Goal: Task Accomplishment & Management: Manage account settings

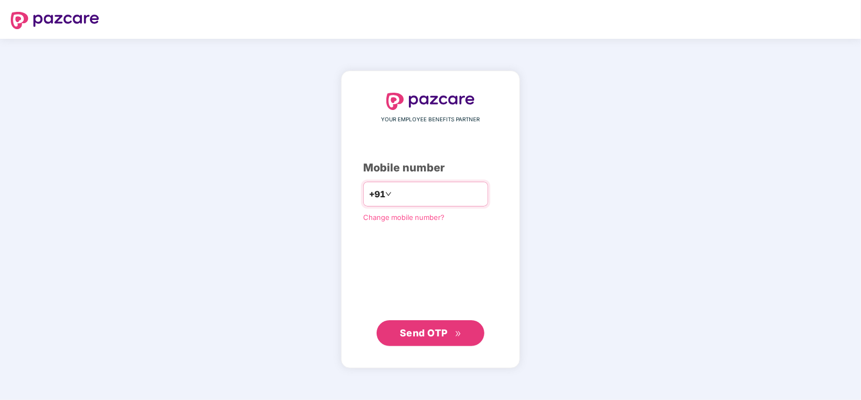
click at [464, 194] on input "number" at bounding box center [438, 193] width 88 height 17
click at [449, 328] on span "Send OTP" at bounding box center [431, 332] width 62 height 15
click at [438, 328] on span "Send OTP" at bounding box center [424, 331] width 48 height 11
click at [416, 187] on input "**********" at bounding box center [438, 193] width 88 height 17
type input "**********"
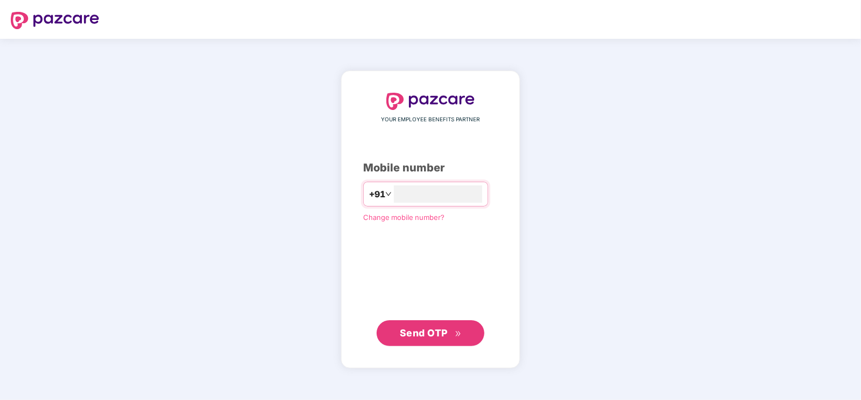
click at [467, 335] on button "Send OTP" at bounding box center [431, 333] width 108 height 26
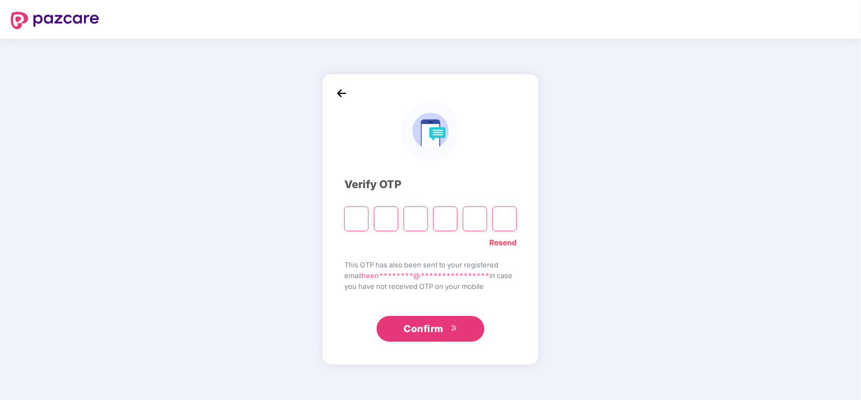
type input "*"
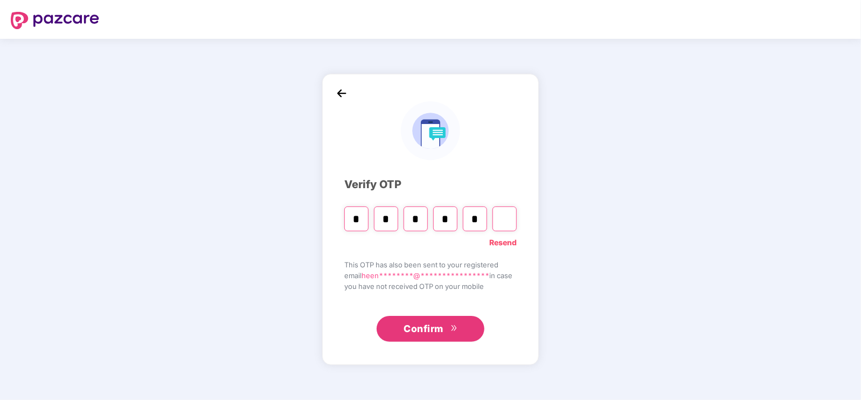
type input "*"
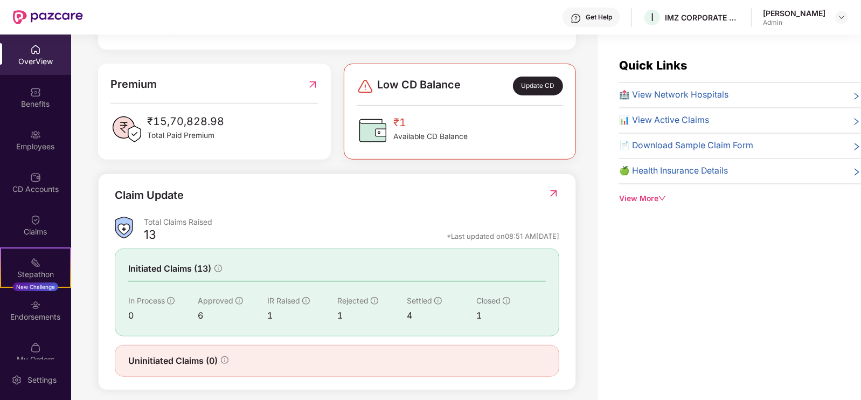
scroll to position [268, 0]
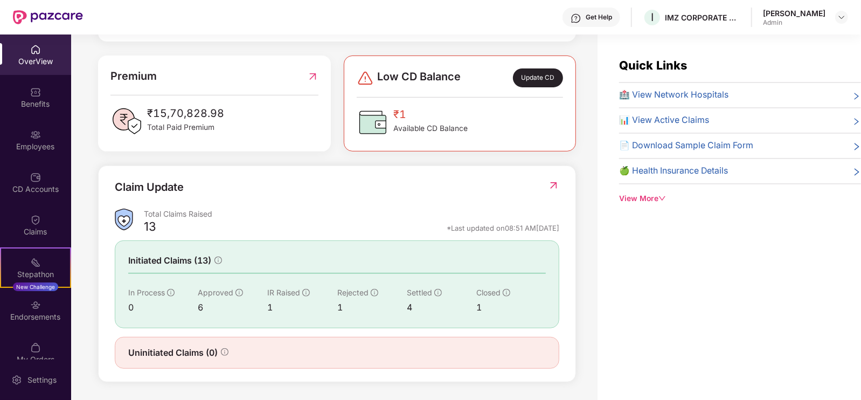
click at [553, 187] on img at bounding box center [553, 185] width 11 height 11
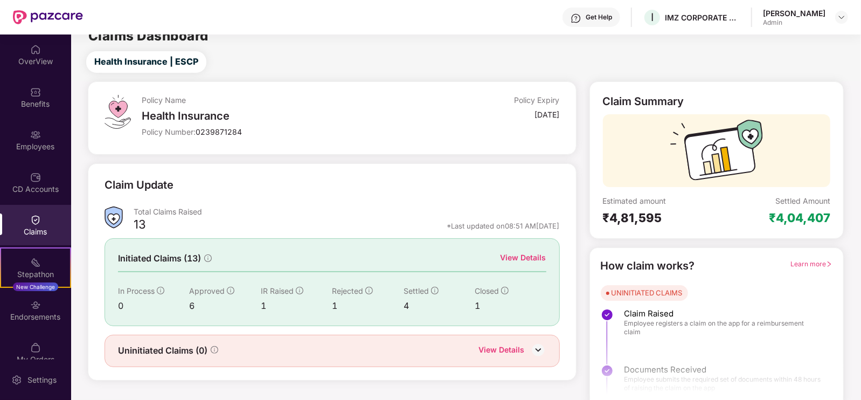
scroll to position [22, 0]
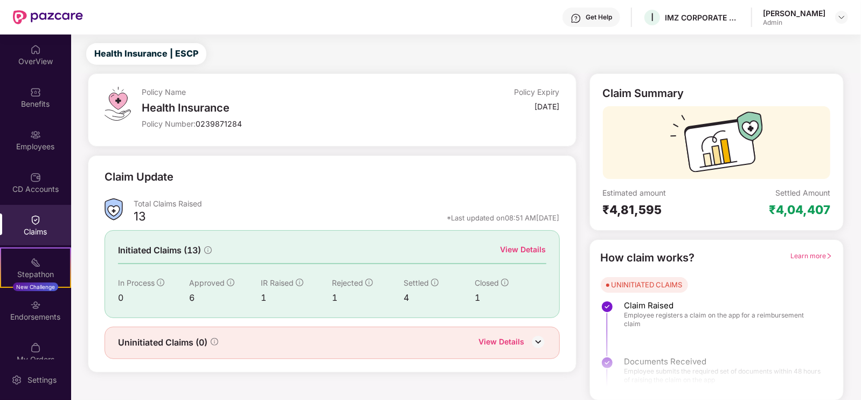
click at [541, 250] on div "View Details" at bounding box center [523, 249] width 46 height 12
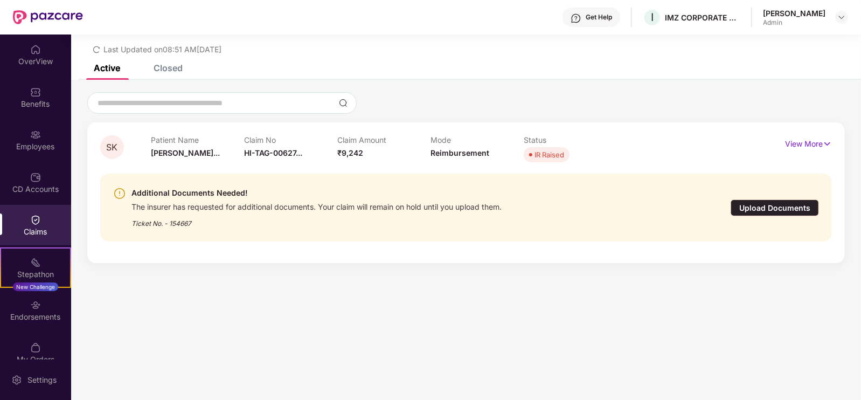
scroll to position [34, 0]
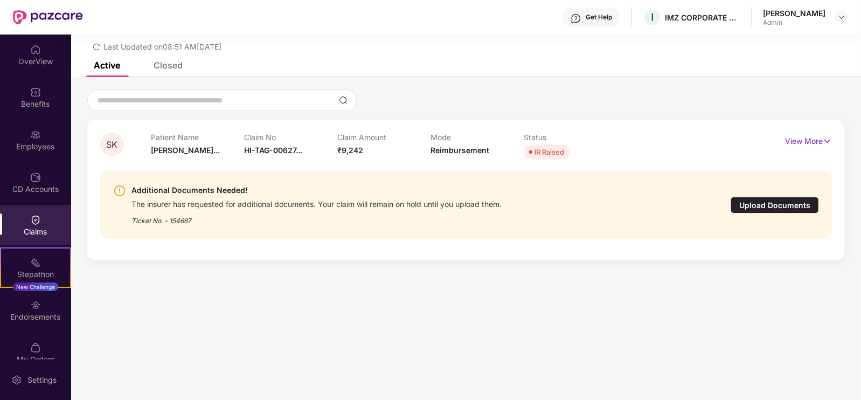
click at [175, 62] on div "Closed" at bounding box center [168, 65] width 29 height 11
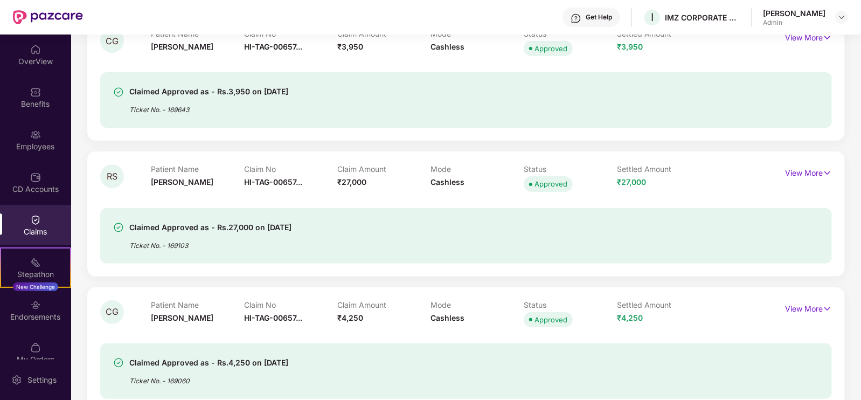
scroll to position [0, 0]
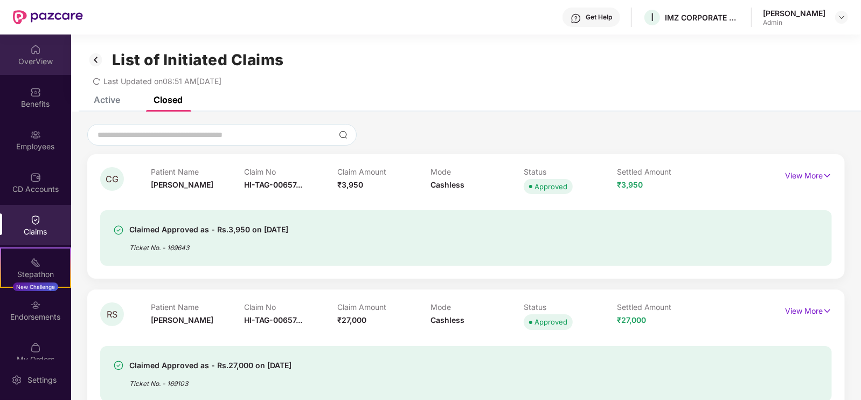
click at [23, 63] on div "OverView" at bounding box center [35, 61] width 71 height 11
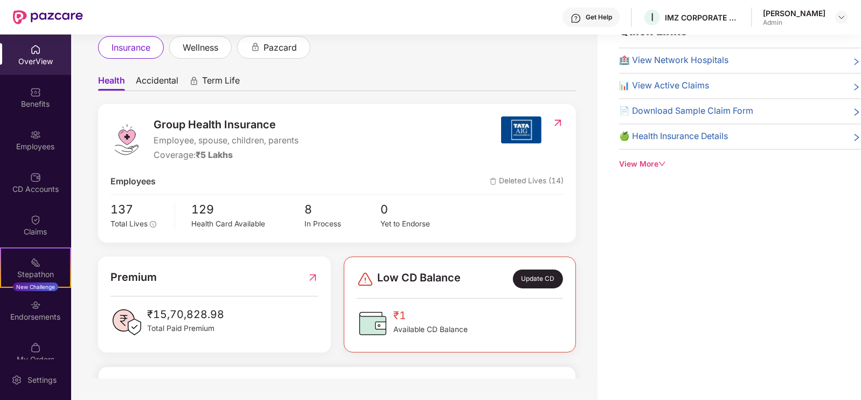
scroll to position [32, 0]
click at [121, 221] on span "Total Lives" at bounding box center [128, 224] width 37 height 9
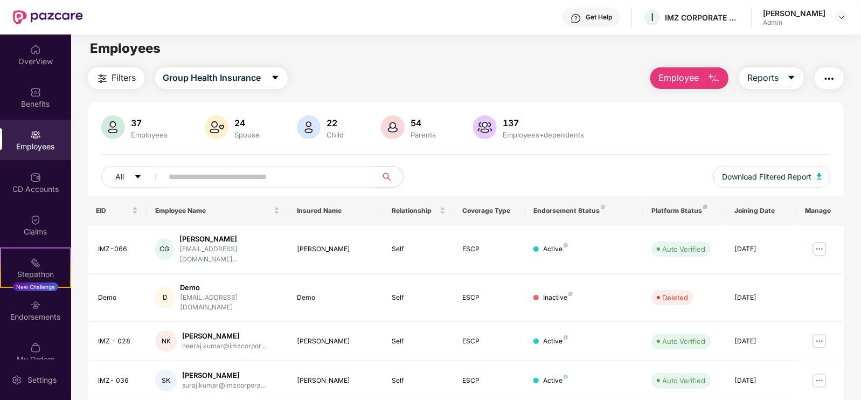
scroll to position [0, 0]
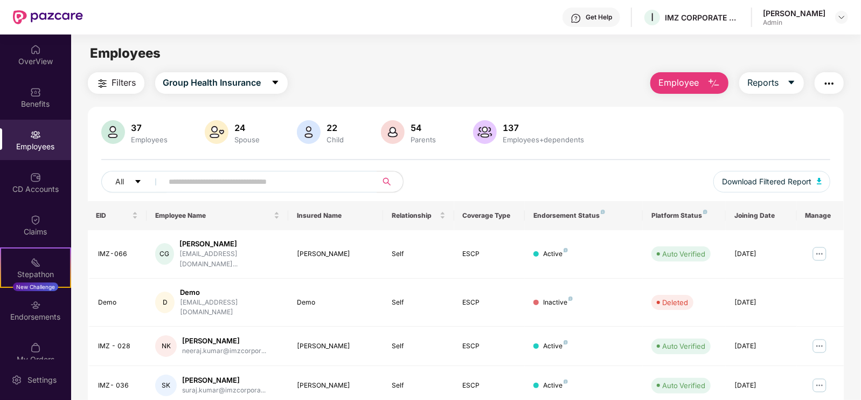
click at [112, 133] on img at bounding box center [113, 132] width 24 height 24
click at [148, 125] on div "37" at bounding box center [149, 127] width 41 height 11
click at [148, 138] on div "Employees" at bounding box center [149, 139] width 41 height 9
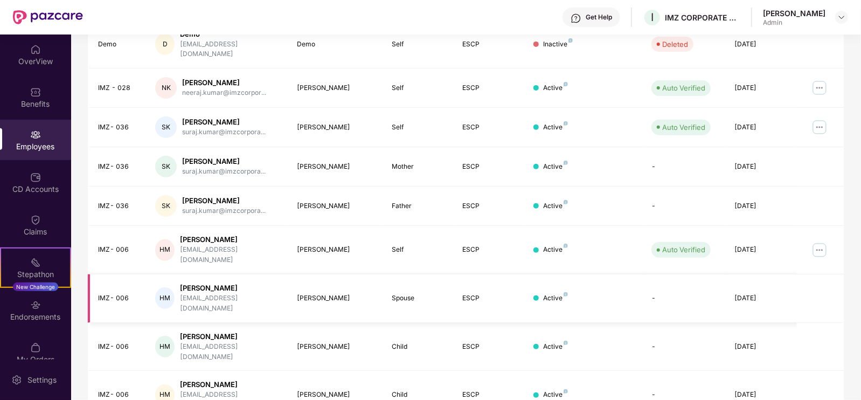
scroll to position [261, 0]
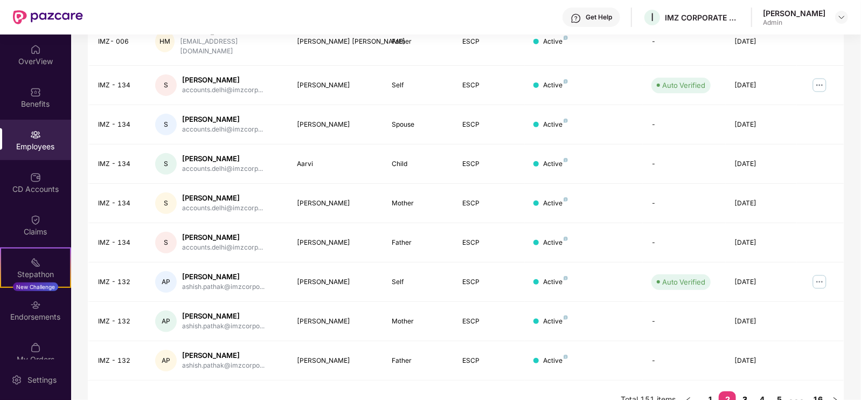
click at [745, 391] on link "3" at bounding box center [744, 399] width 17 height 16
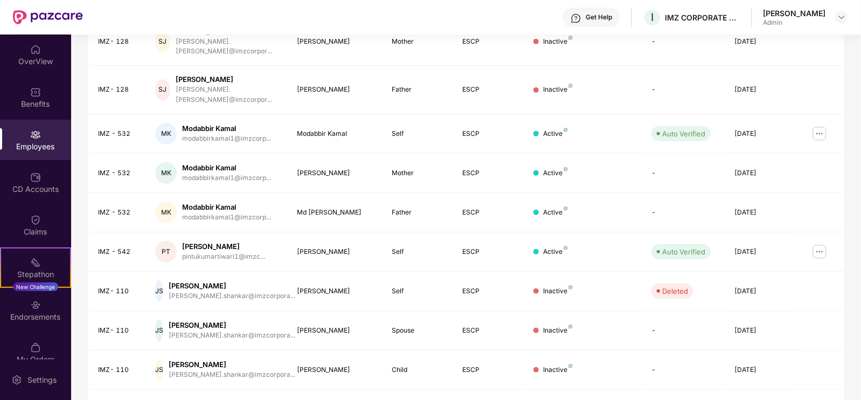
click at [767, 399] on link "4" at bounding box center [761, 408] width 17 height 16
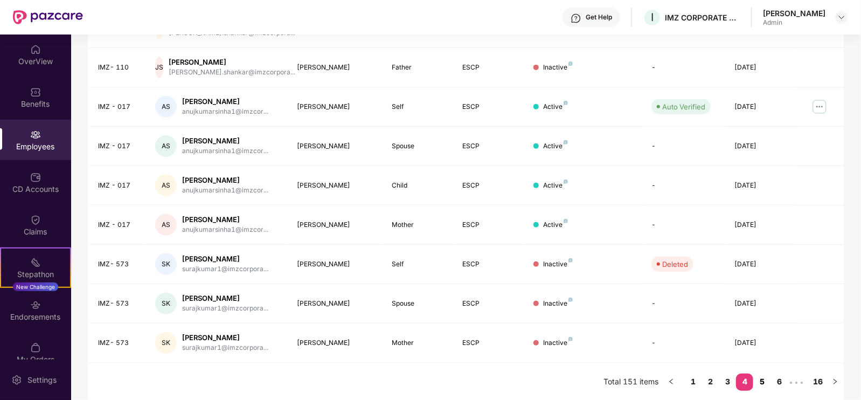
click at [762, 375] on link "5" at bounding box center [761, 381] width 17 height 16
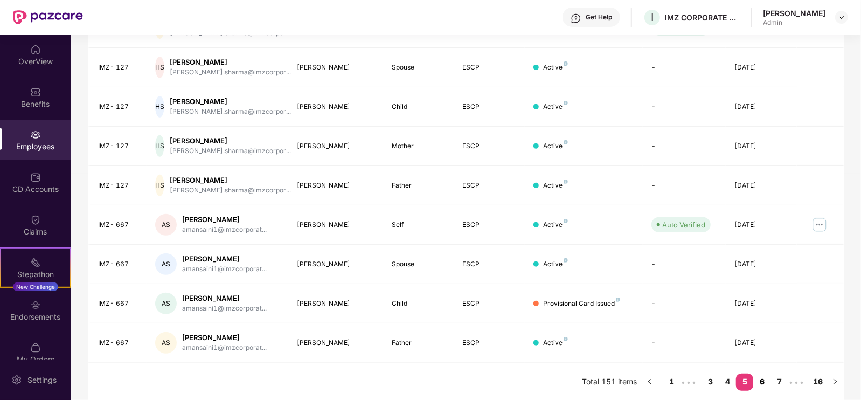
click at [758, 382] on link "6" at bounding box center [761, 381] width 17 height 16
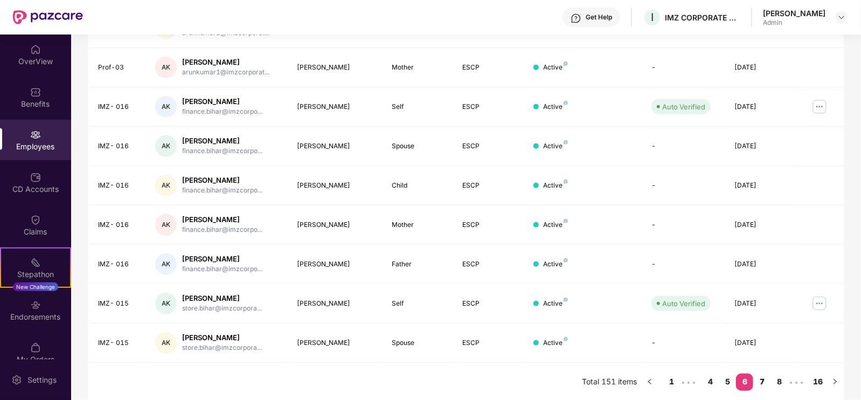
click at [765, 377] on link "7" at bounding box center [761, 381] width 17 height 16
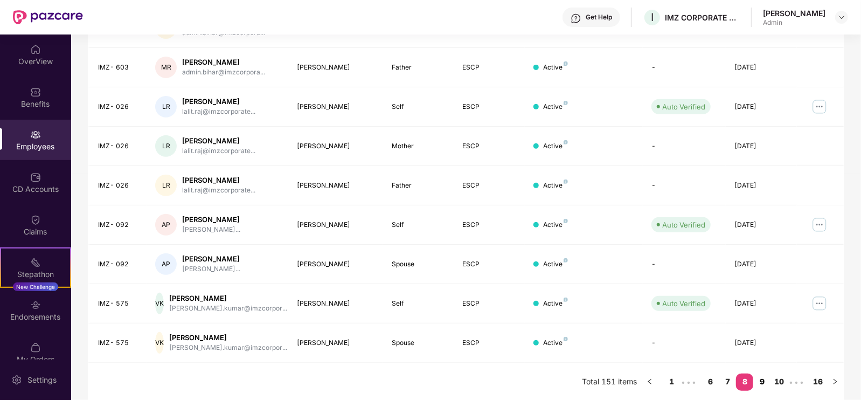
click at [760, 379] on link "9" at bounding box center [761, 381] width 17 height 16
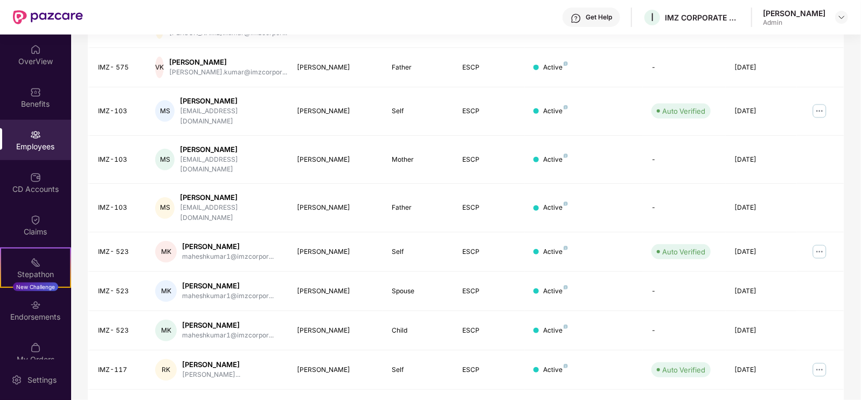
click at [764, 399] on link "10" at bounding box center [761, 408] width 17 height 16
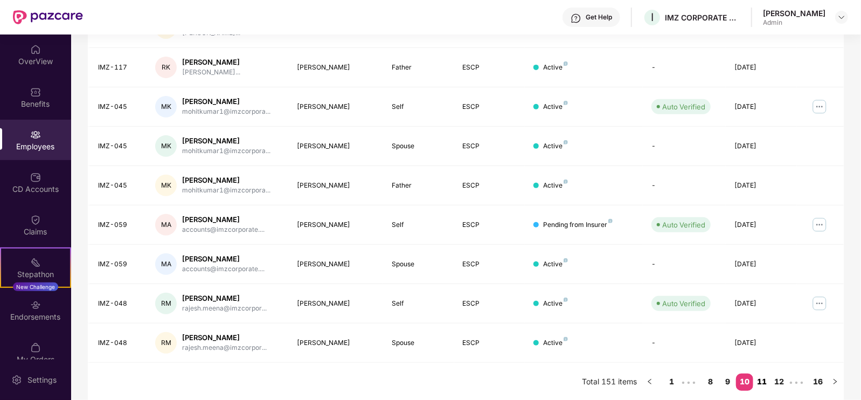
click at [760, 379] on link "11" at bounding box center [761, 381] width 17 height 16
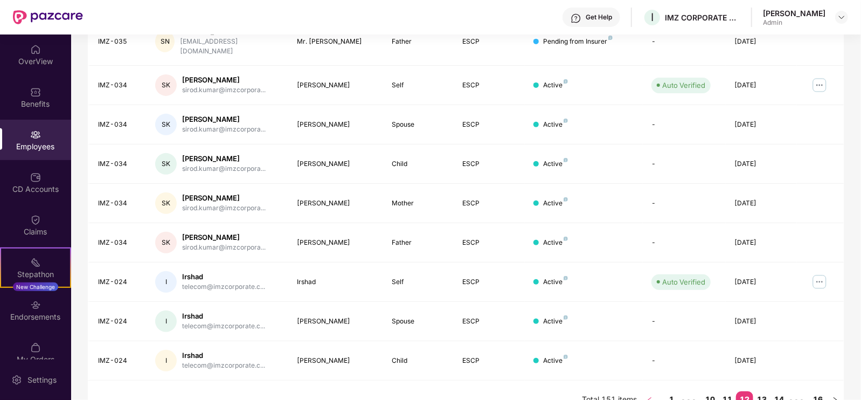
click at [650, 396] on icon "left" at bounding box center [649, 399] width 6 height 6
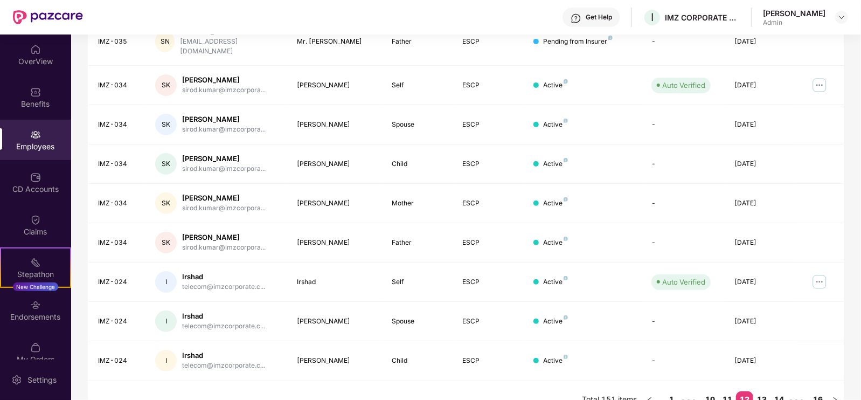
click at [762, 391] on link "13" at bounding box center [761, 399] width 17 height 16
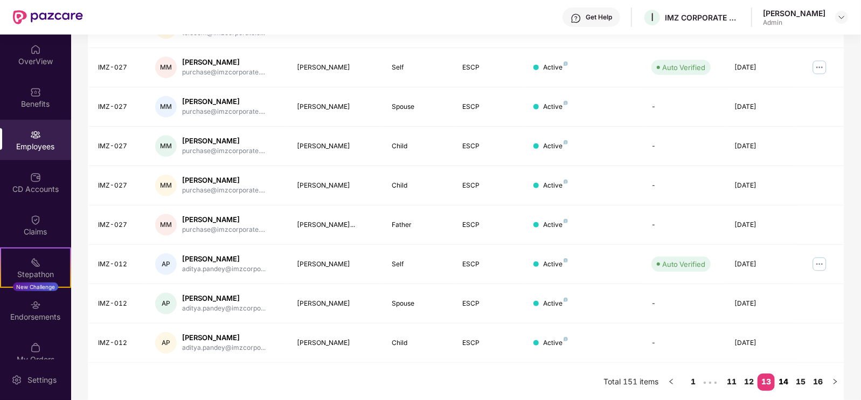
click at [784, 383] on link "14" at bounding box center [783, 381] width 17 height 16
click at [796, 381] on link "15" at bounding box center [800, 381] width 17 height 16
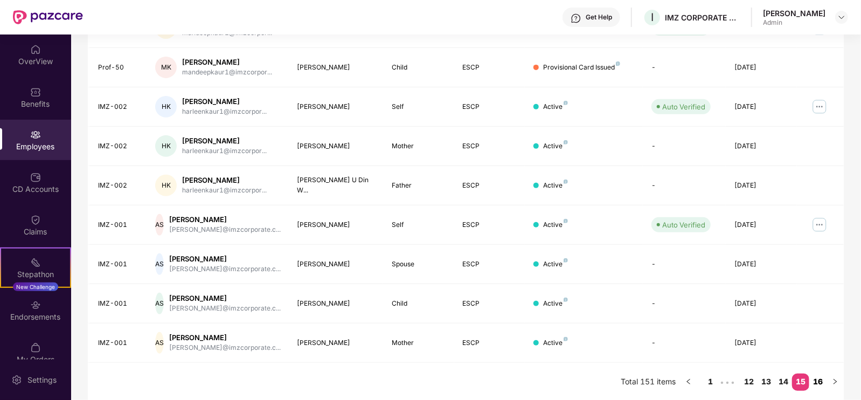
click at [819, 379] on link "16" at bounding box center [817, 381] width 17 height 16
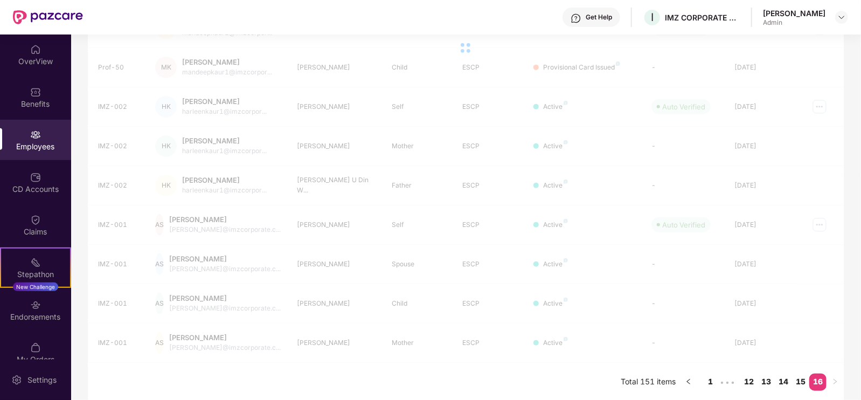
drag, startPoint x: 520, startPoint y: 270, endPoint x: 603, endPoint y: 300, distance: 87.4
click at [603, 300] on div "EID Employee Name Insured Name Relationship Coverage Type Endorsement Status Pl…" at bounding box center [466, 151] width 756 height 422
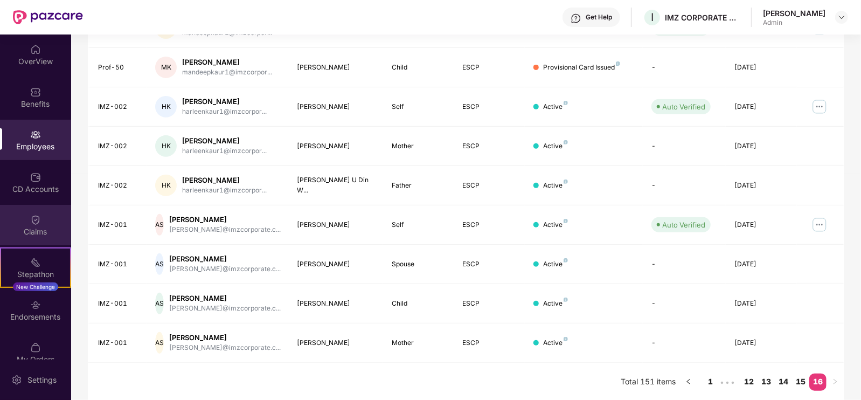
click at [38, 217] on img at bounding box center [35, 219] width 11 height 11
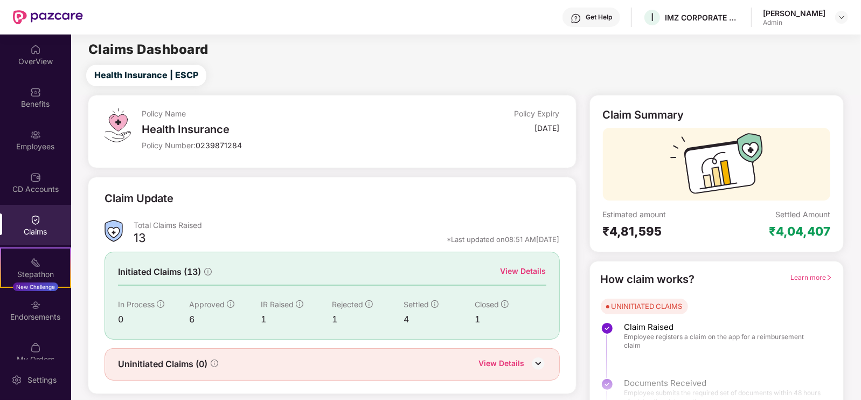
scroll to position [22, 0]
